Goal: Information Seeking & Learning: Learn about a topic

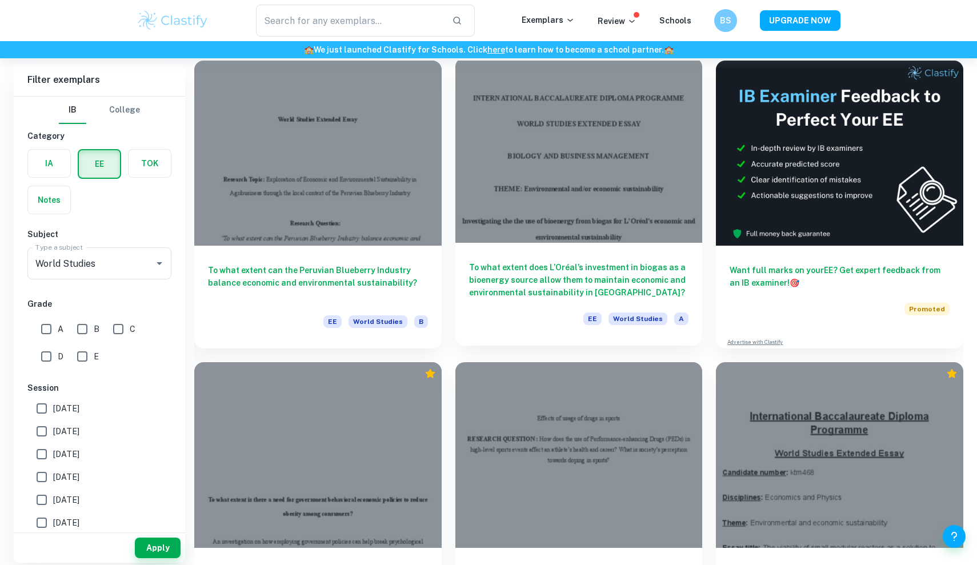
scroll to position [82, 0]
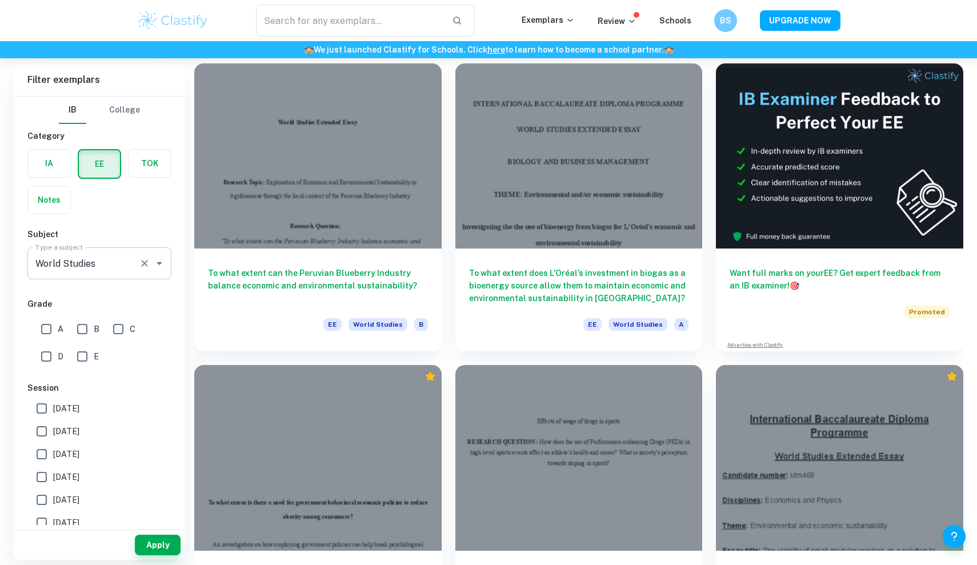
click at [161, 262] on icon "Open" at bounding box center [160, 264] width 14 height 14
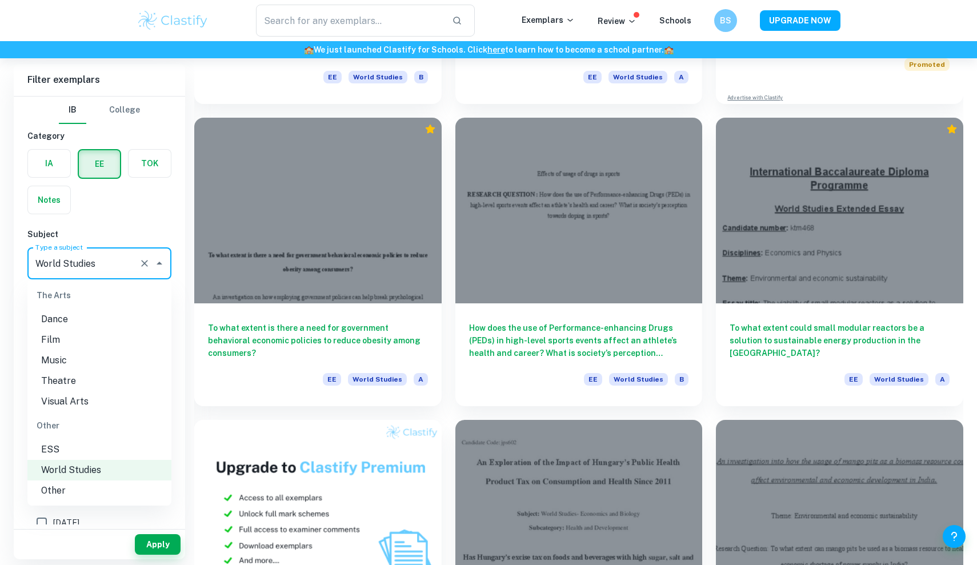
scroll to position [1497, 0]
click at [70, 456] on li "ESS" at bounding box center [99, 449] width 144 height 21
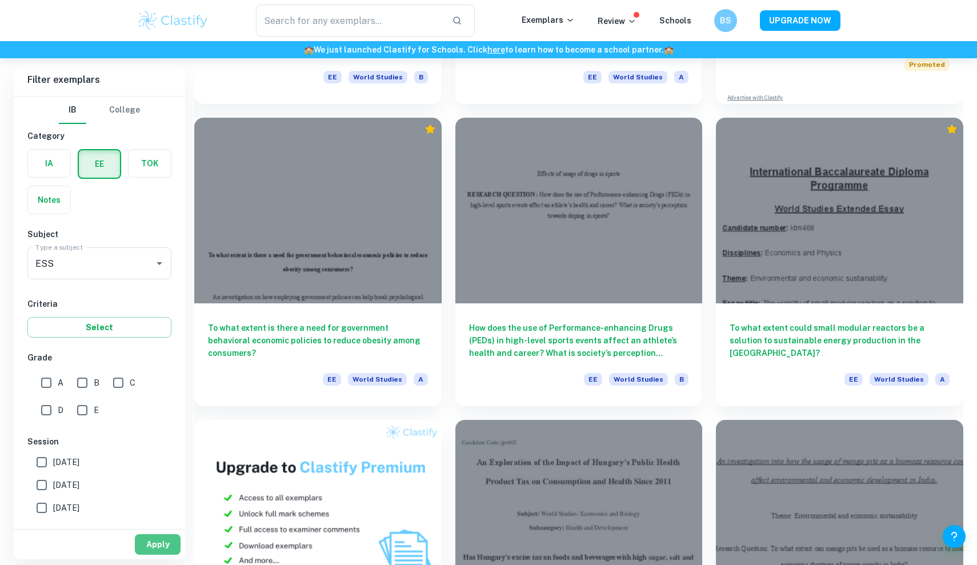
click at [153, 518] on button "Apply" at bounding box center [158, 544] width 46 height 21
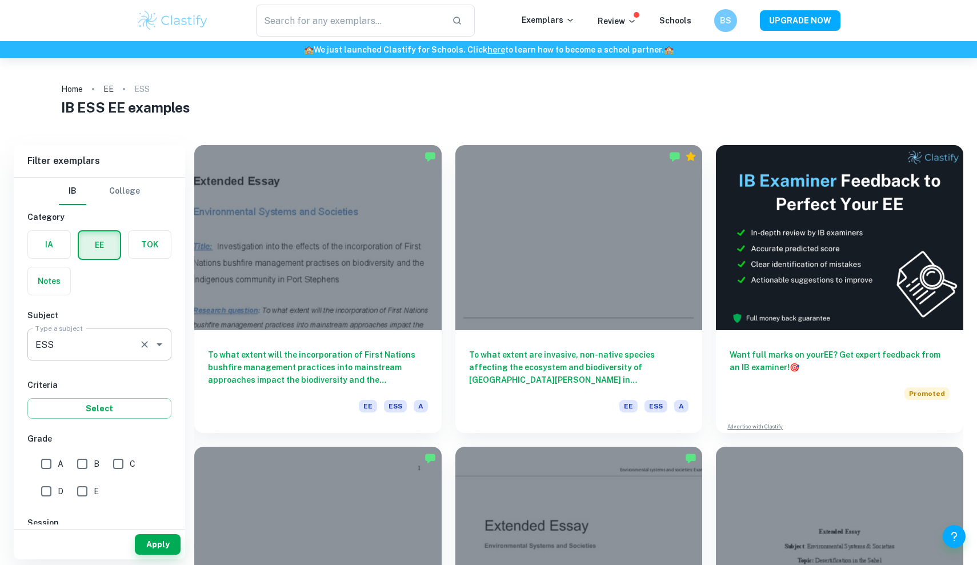
click at [98, 345] on input "World Studies" at bounding box center [84, 345] width 102 height 22
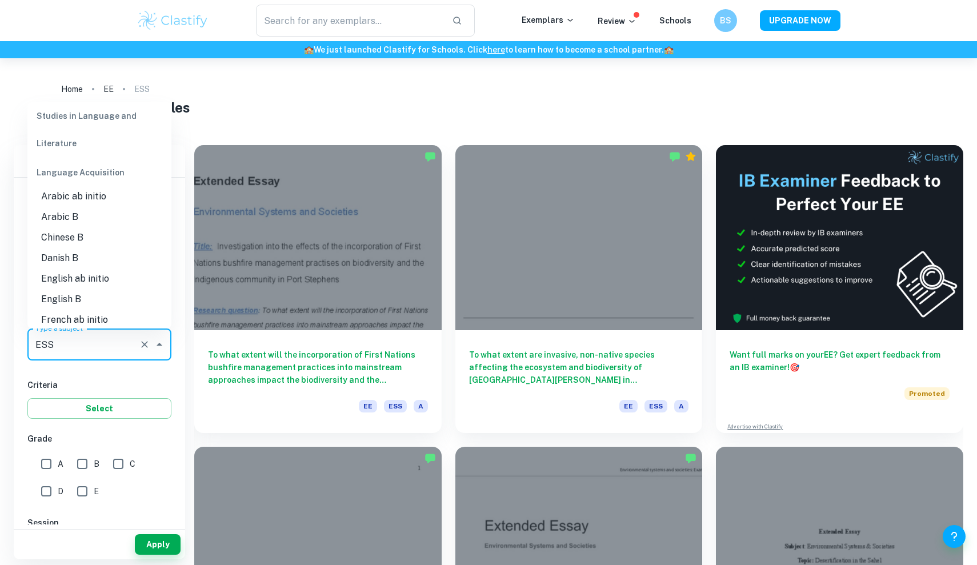
scroll to position [519, 0]
click at [69, 299] on li "English B" at bounding box center [99, 297] width 144 height 21
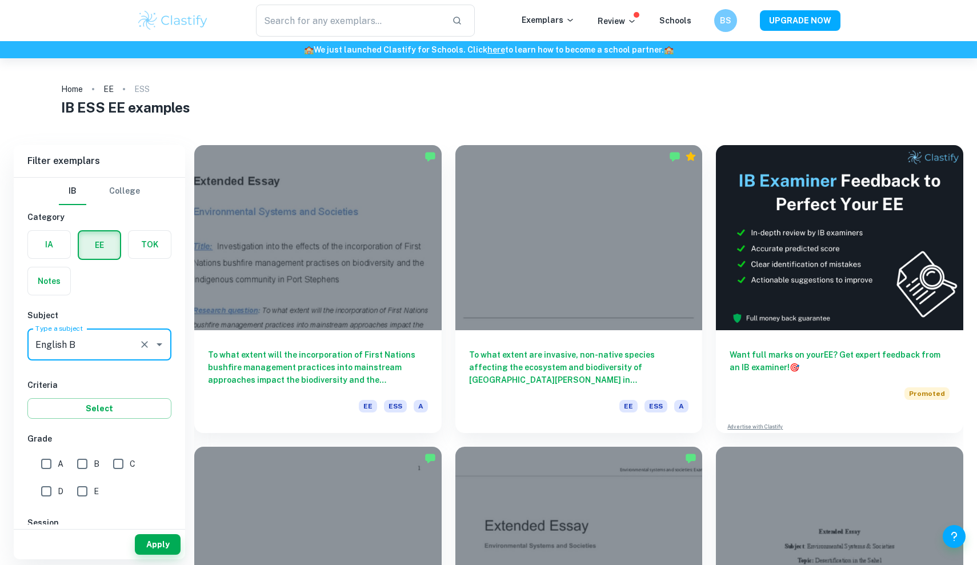
click at [48, 459] on input "A" at bounding box center [46, 463] width 23 height 23
checkbox input "true"
click at [161, 518] on button "Apply" at bounding box center [158, 544] width 46 height 21
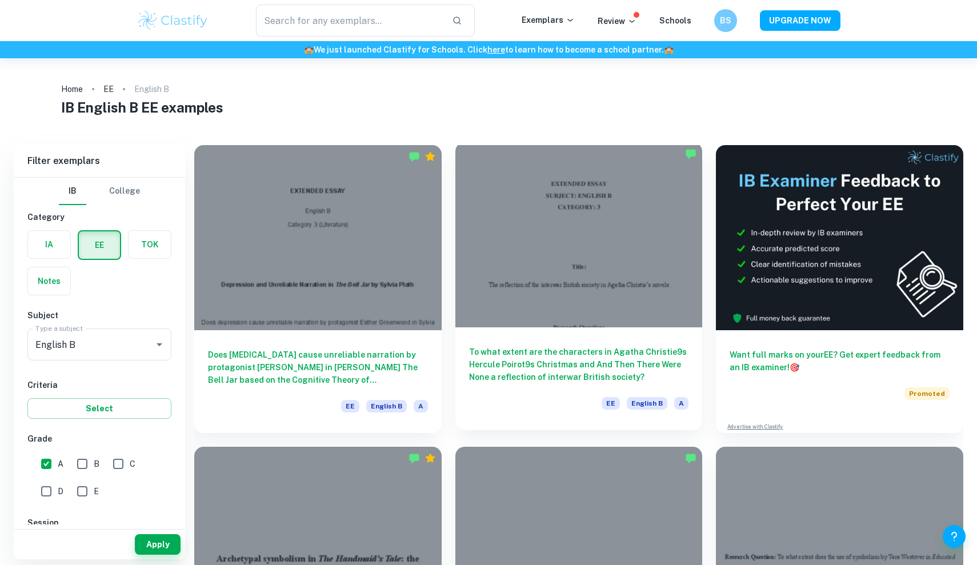
click at [481, 304] on div at bounding box center [578, 234] width 247 height 185
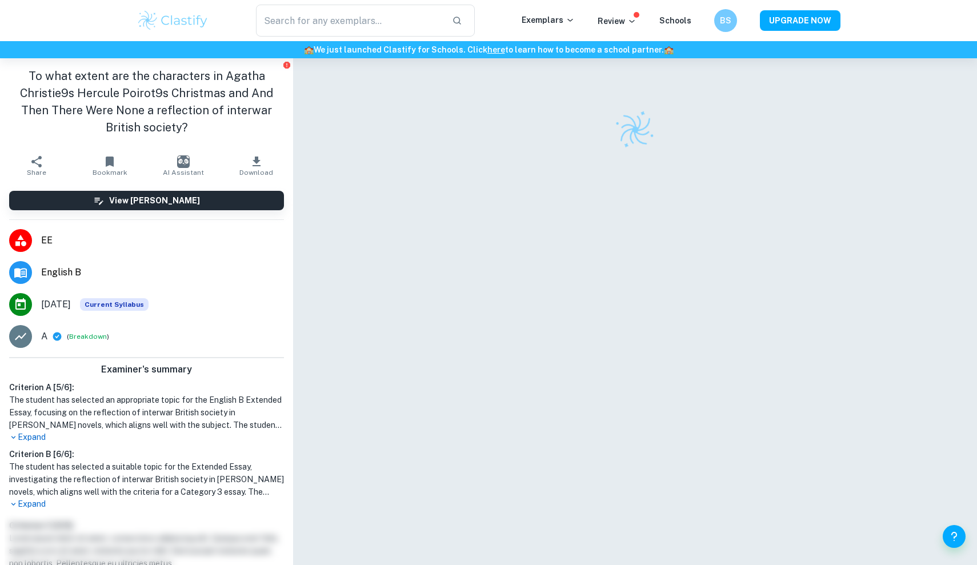
click at [36, 438] on p "Expand" at bounding box center [146, 437] width 275 height 12
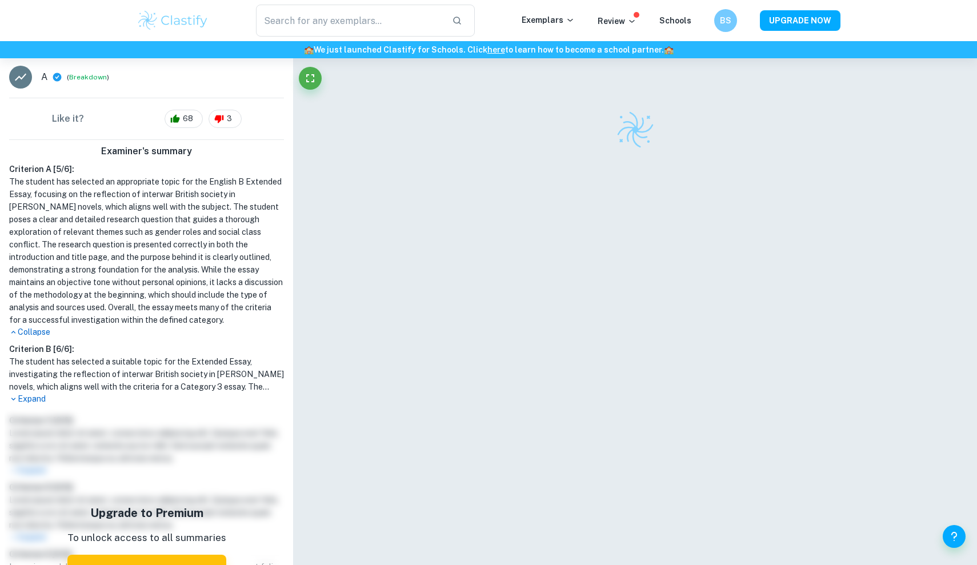
scroll to position [266, 0]
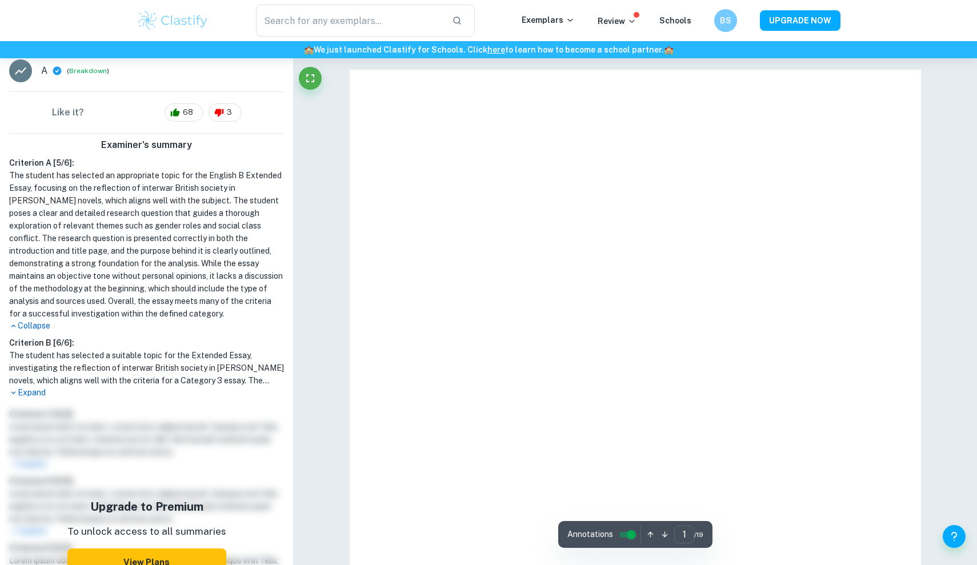
click at [31, 392] on p "Expand" at bounding box center [146, 393] width 275 height 12
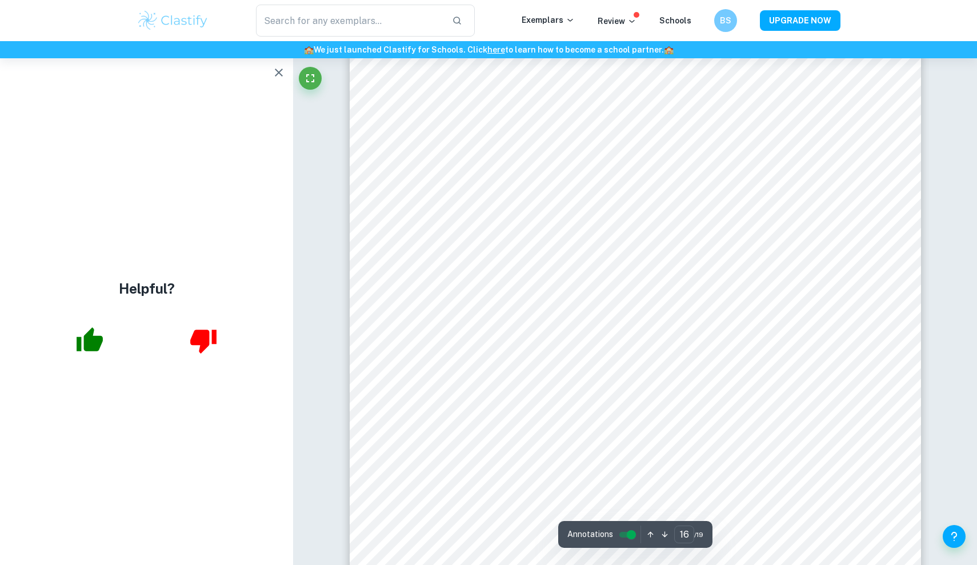
scroll to position [12853, 0]
type input "17"
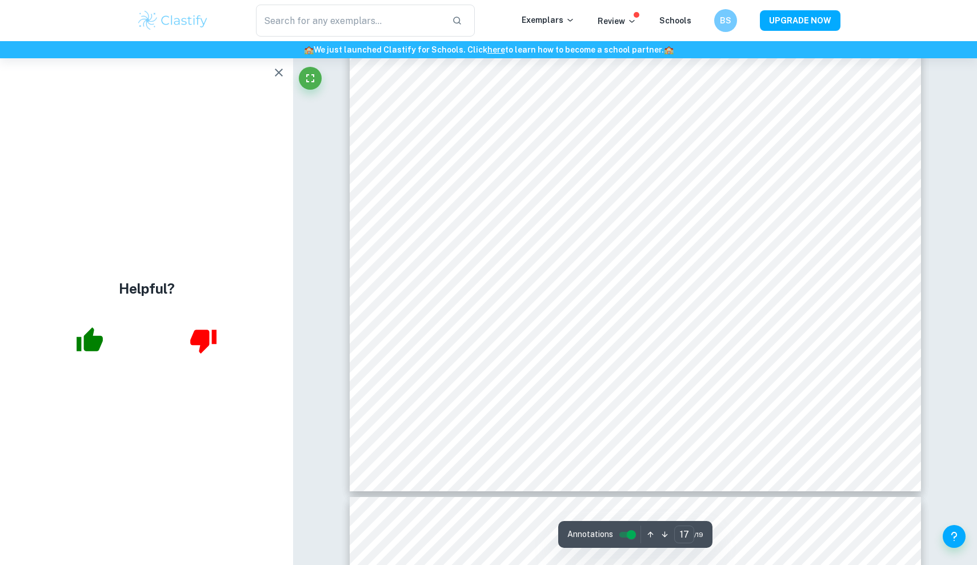
scroll to position [13765, 0]
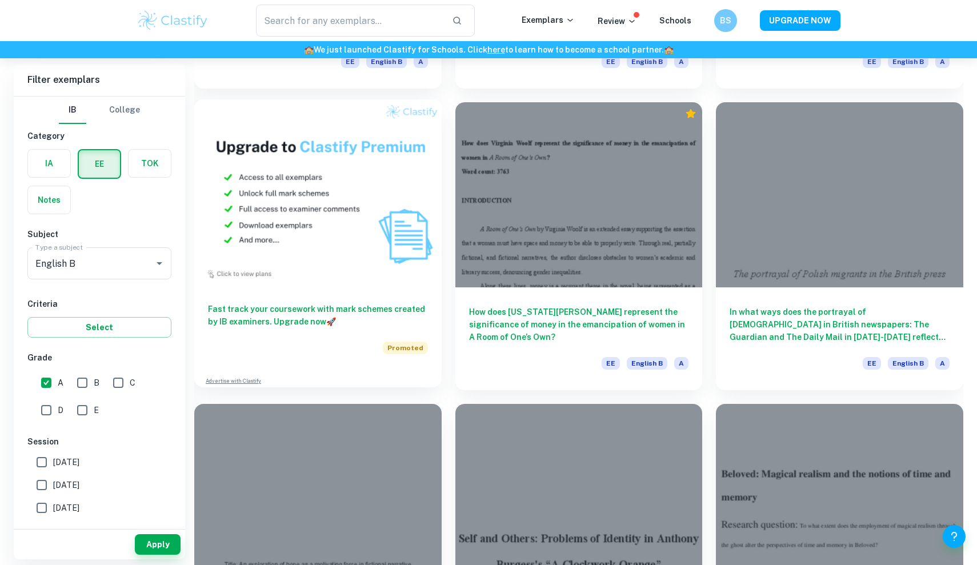
scroll to position [774, 0]
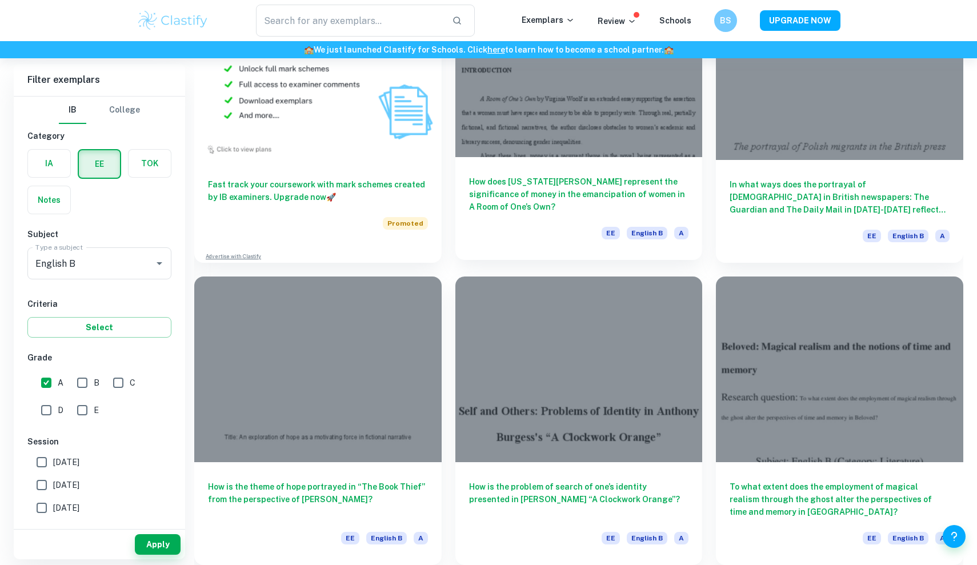
click at [481, 139] on div at bounding box center [578, 64] width 247 height 185
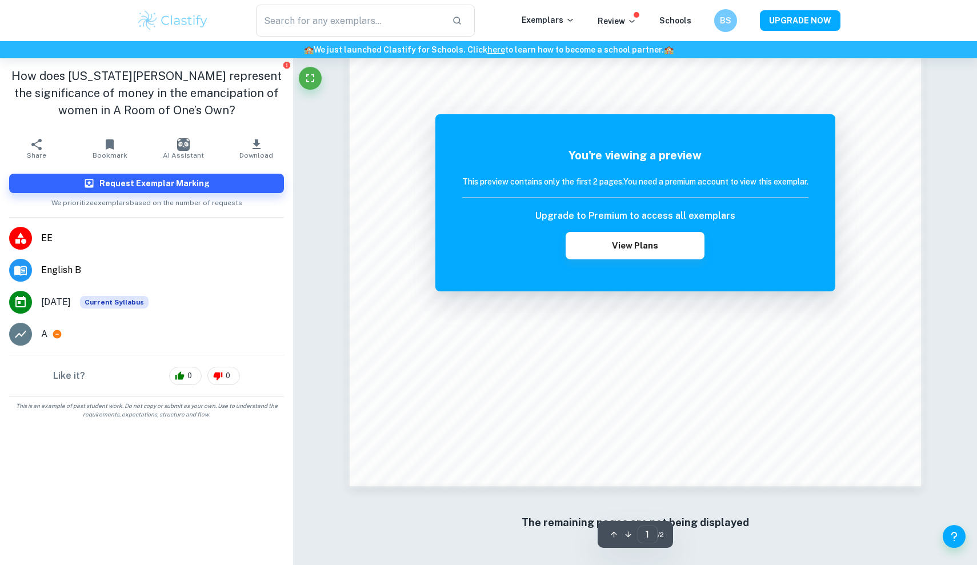
scroll to position [1203, 0]
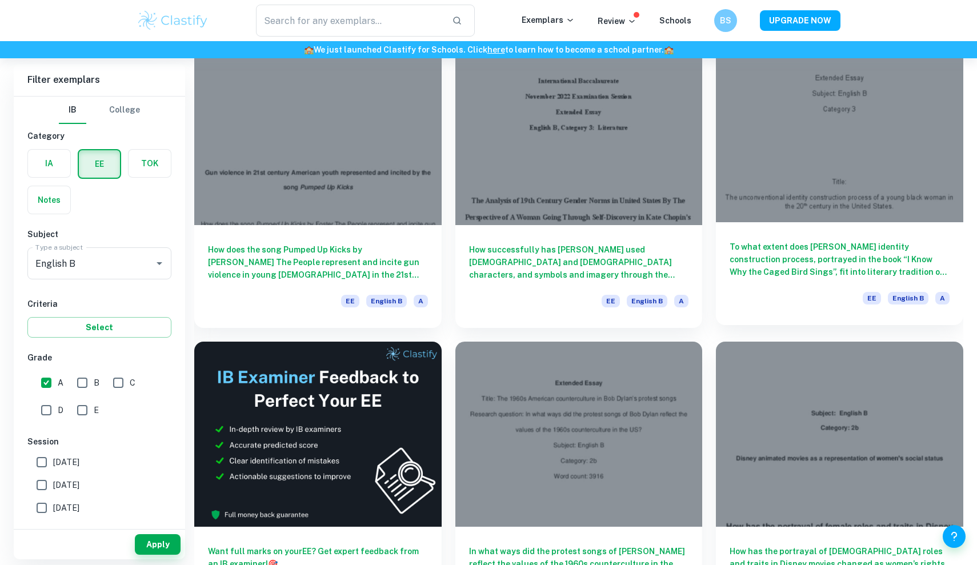
scroll to position [1613, 0]
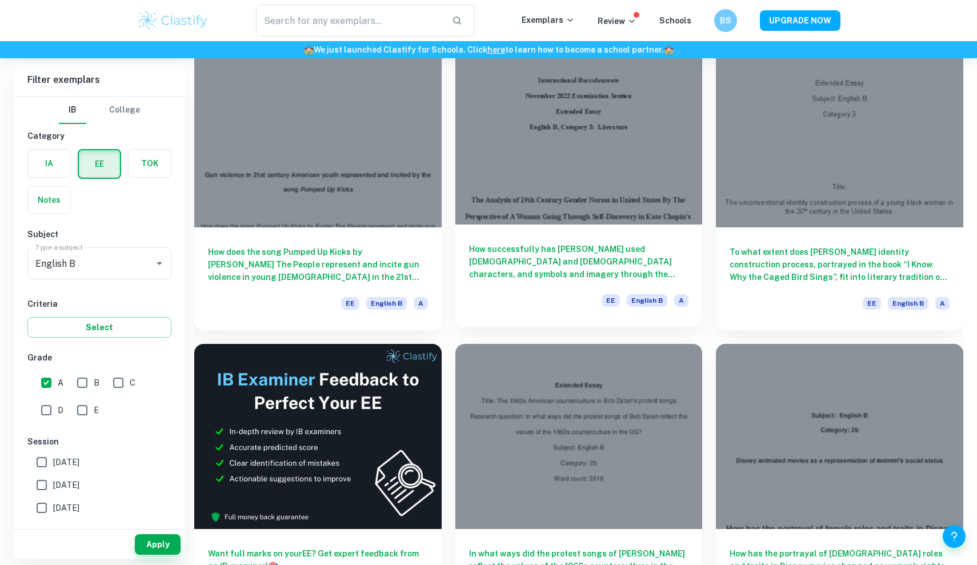
click at [481, 173] on div at bounding box center [578, 131] width 247 height 185
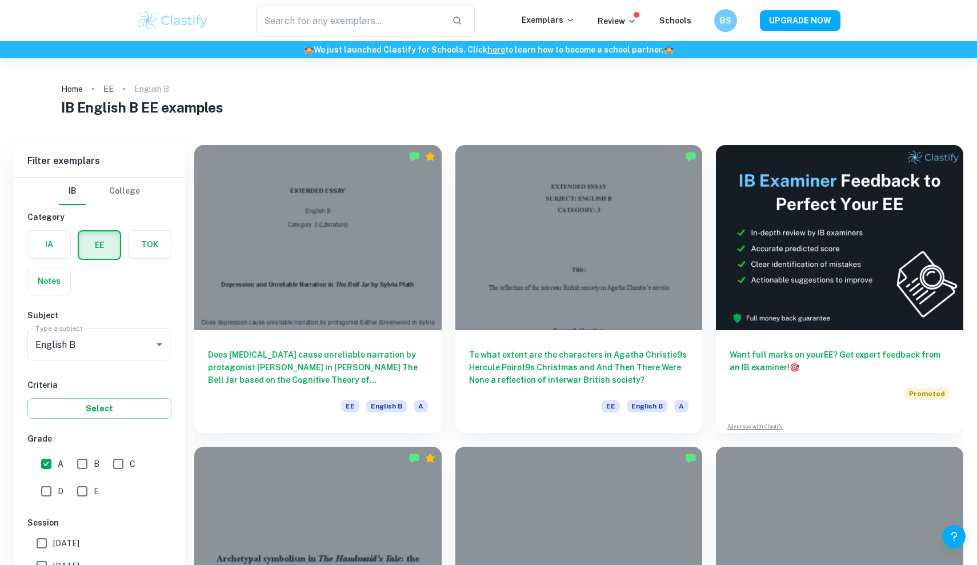
scroll to position [1613, 0]
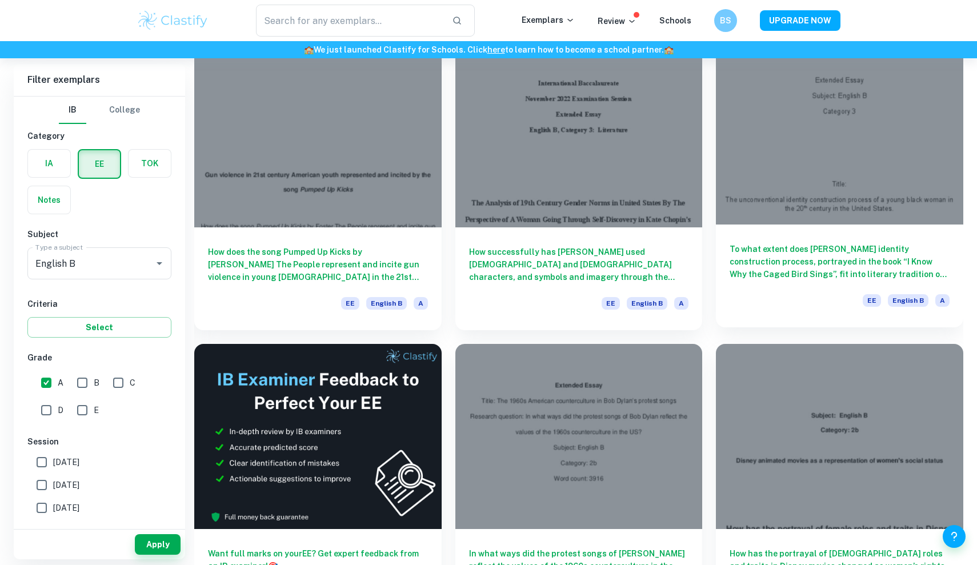
click at [481, 151] on div at bounding box center [839, 131] width 247 height 185
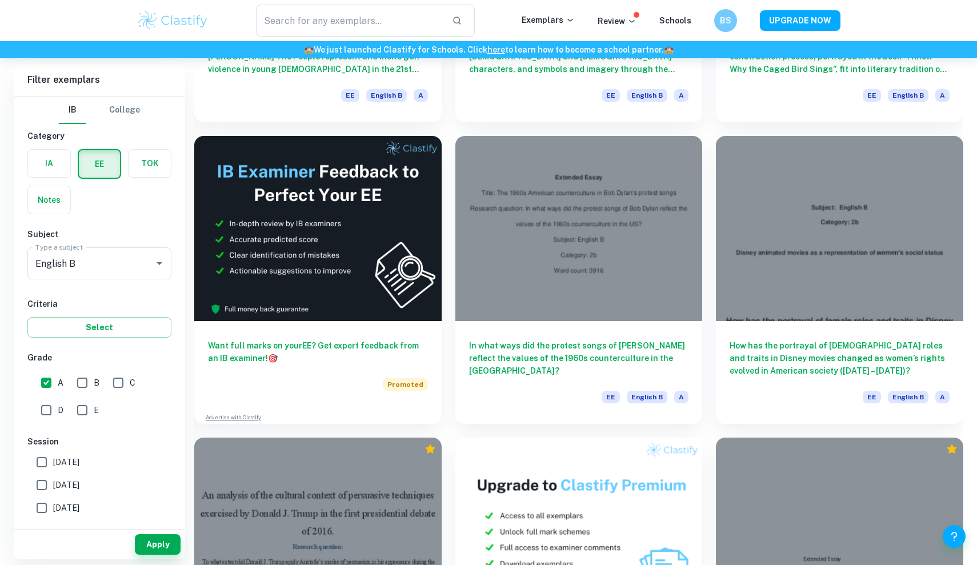
scroll to position [1822, 0]
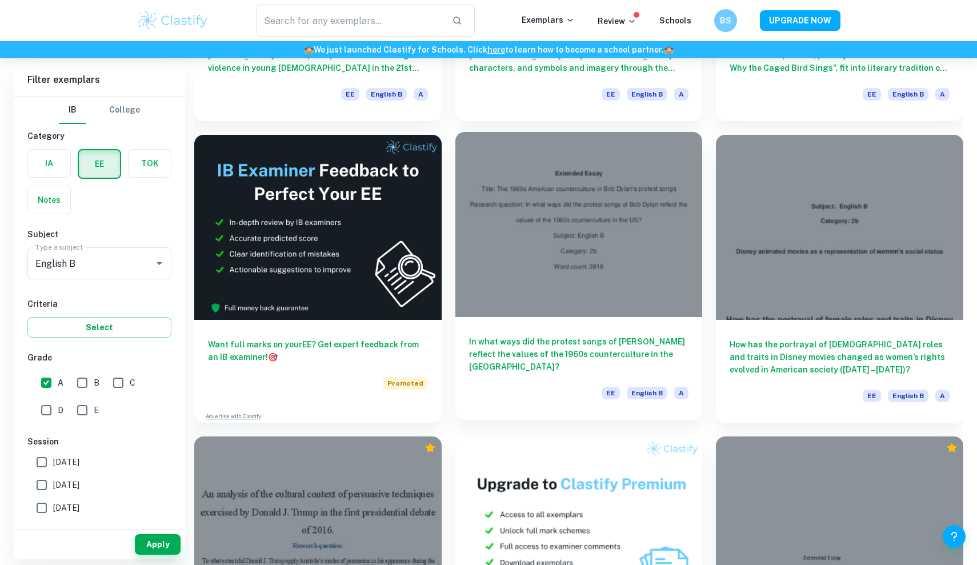
click at [481, 254] on div at bounding box center [578, 224] width 247 height 185
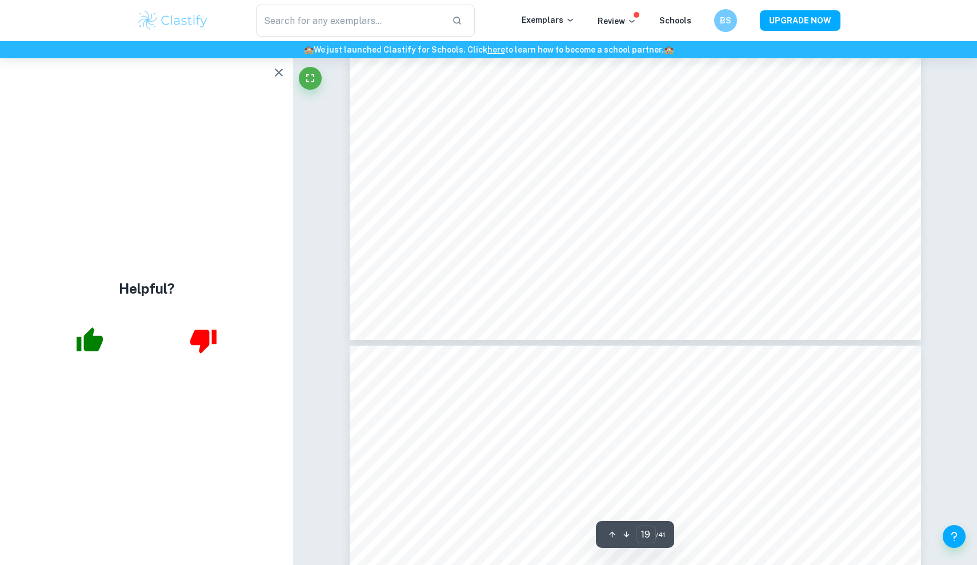
scroll to position [15567, 0]
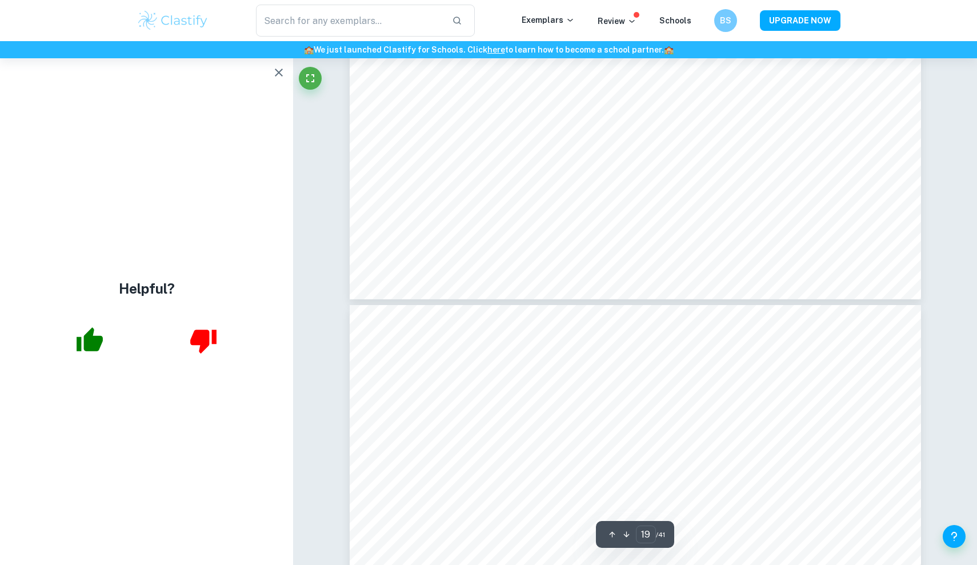
type input "20"
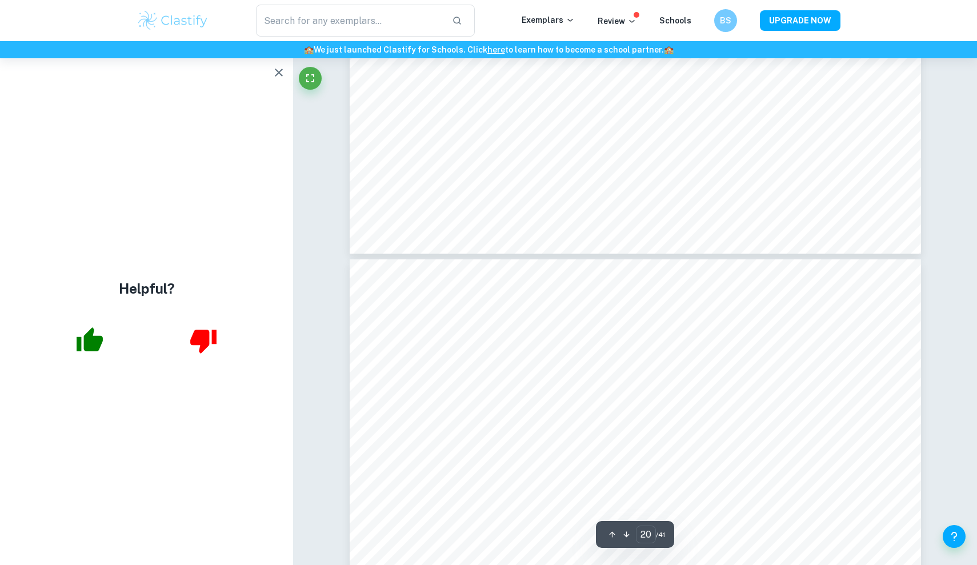
scroll to position [15634, 0]
